Goal: Book appointment/travel/reservation

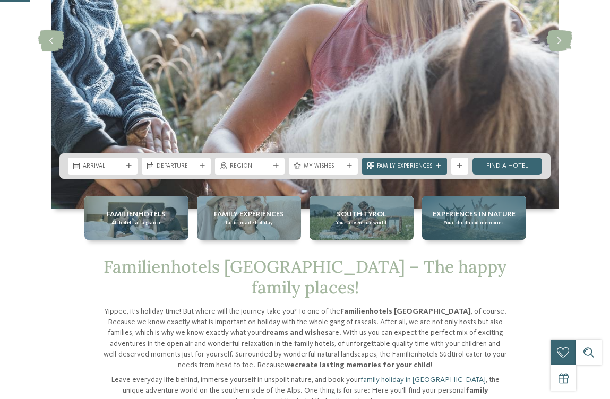
scroll to position [177, 0]
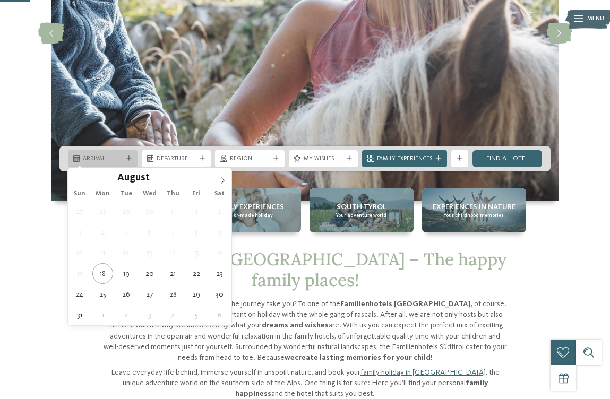
click at [116, 163] on span "Arrival" at bounding box center [103, 159] width 40 height 8
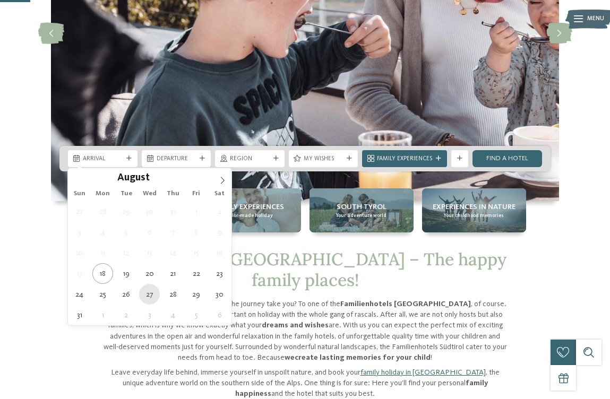
type div "[DATE]"
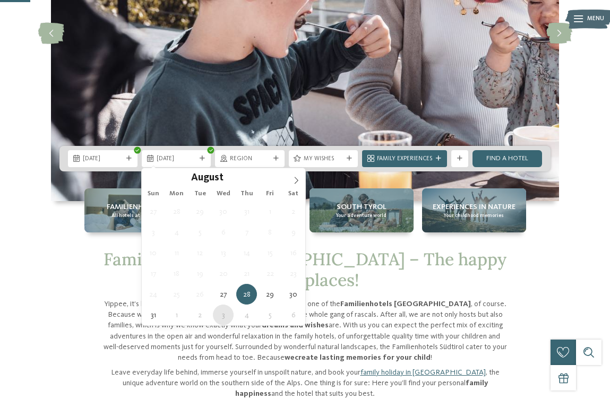
type div "[DATE]"
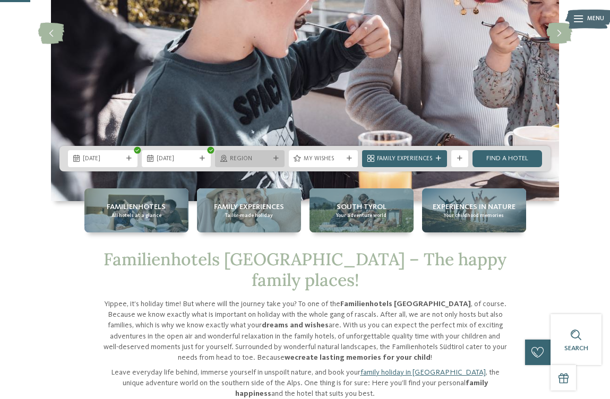
click at [265, 159] on span "Region" at bounding box center [250, 159] width 40 height 8
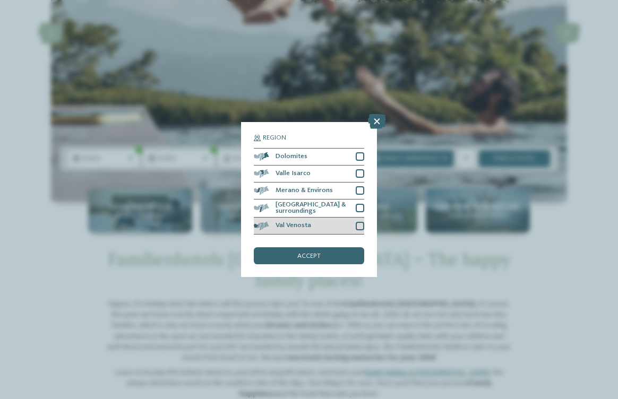
click at [359, 226] on div at bounding box center [360, 226] width 8 height 8
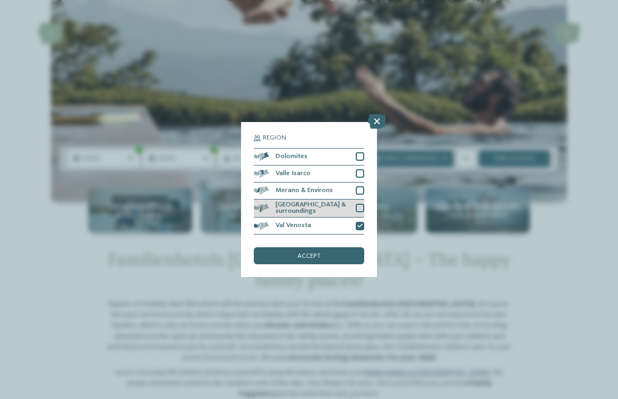
click at [359, 209] on div at bounding box center [360, 208] width 8 height 8
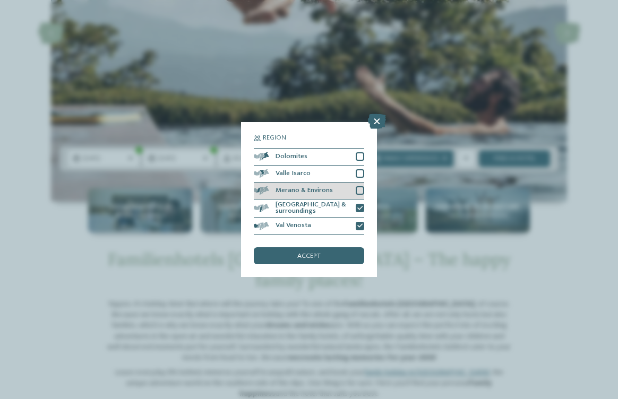
click at [359, 188] on div at bounding box center [360, 190] width 8 height 8
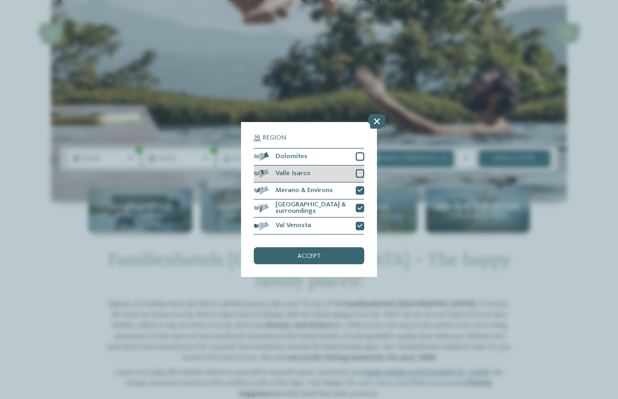
click at [358, 172] on div at bounding box center [360, 173] width 8 height 8
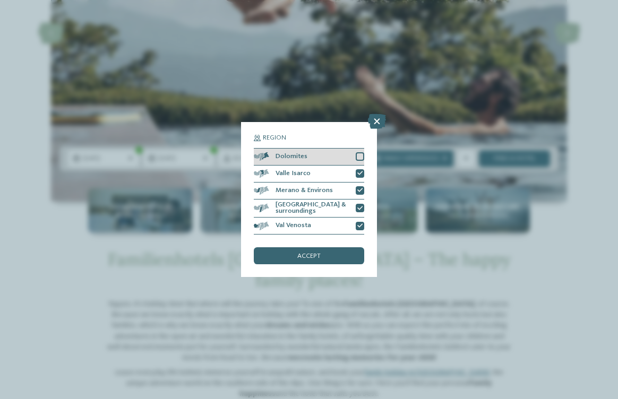
click at [360, 160] on div at bounding box center [360, 156] width 8 height 8
click at [325, 253] on div "accept" at bounding box center [309, 255] width 110 height 17
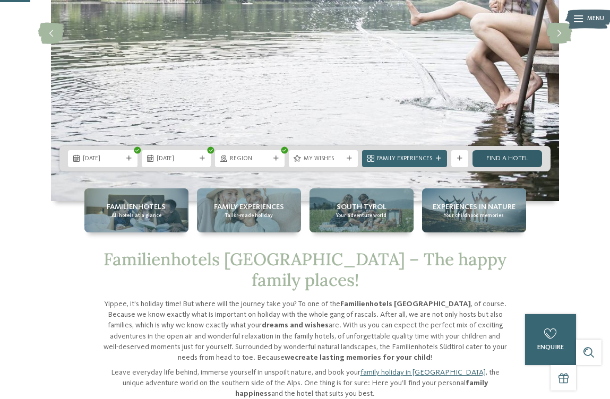
click at [513, 161] on link "Find a hotel" at bounding box center [507, 158] width 70 height 17
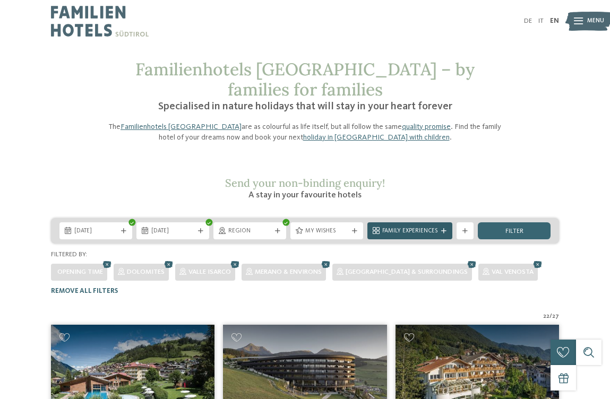
click at [445, 229] on icon at bounding box center [443, 231] width 5 height 5
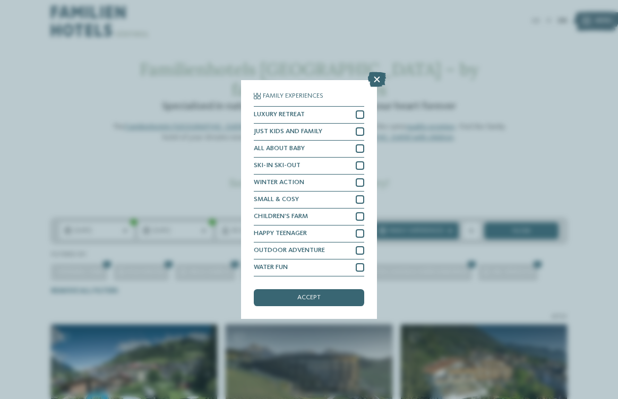
drag, startPoint x: 377, startPoint y: 74, endPoint x: 400, endPoint y: 89, distance: 27.2
click at [380, 76] on icon at bounding box center [377, 79] width 18 height 15
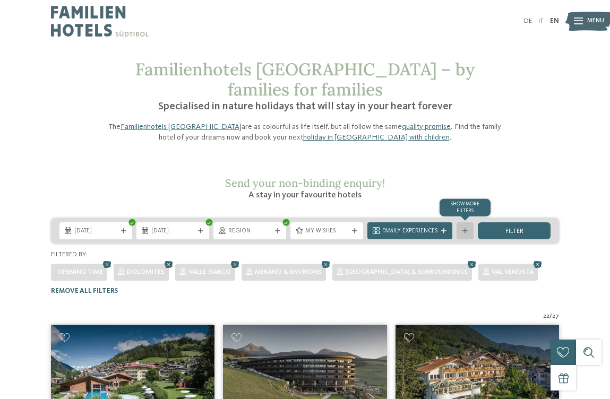
click at [463, 222] on div "Show more filters" at bounding box center [464, 230] width 17 height 17
